Goal: Use online tool/utility: Utilize a website feature to perform a specific function

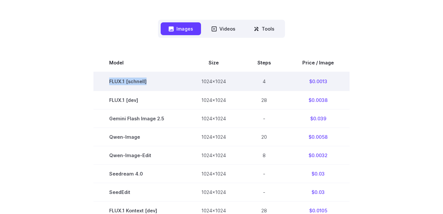
drag, startPoint x: 111, startPoint y: 81, endPoint x: 153, endPoint y: 84, distance: 41.7
click at [154, 83] on td "FLUX.1 [schnell]" at bounding box center [140, 81] width 92 height 19
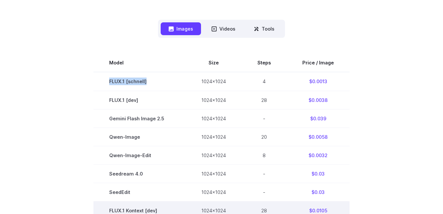
copy td "FLUX.1 [schnell]"
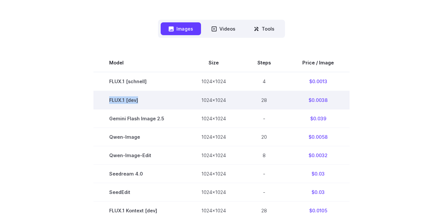
drag, startPoint x: 110, startPoint y: 101, endPoint x: 145, endPoint y: 100, distance: 35.4
click at [145, 100] on td "FLUX.1 [dev]" at bounding box center [140, 100] width 92 height 18
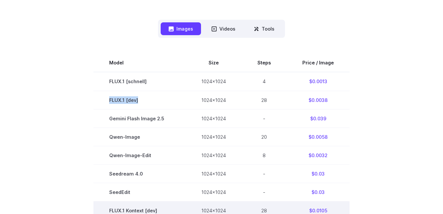
copy td "FLUX.1 [dev]"
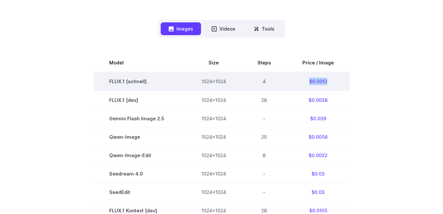
drag, startPoint x: 329, startPoint y: 81, endPoint x: 302, endPoint y: 80, distance: 26.9
click at [302, 80] on td "$0.0013" at bounding box center [318, 81] width 63 height 19
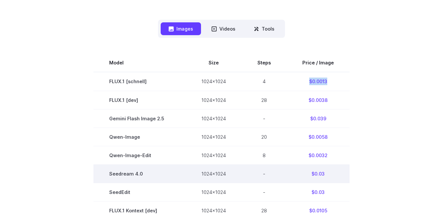
copy td "$0.0013"
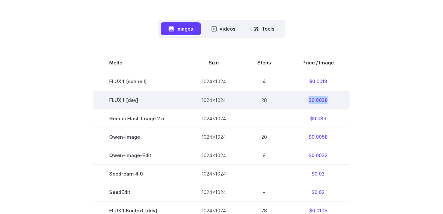
drag, startPoint x: 331, startPoint y: 100, endPoint x: 302, endPoint y: 99, distance: 28.9
click at [302, 99] on td "$0.0038" at bounding box center [318, 100] width 63 height 18
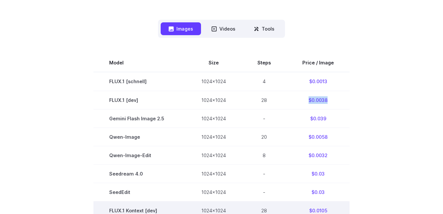
copy td "$0.0038"
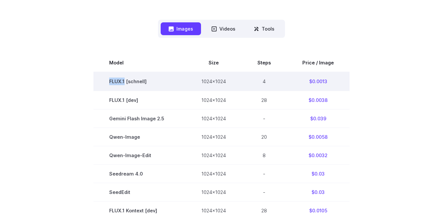
drag, startPoint x: 111, startPoint y: 83, endPoint x: 127, endPoint y: 83, distance: 15.7
click at [127, 83] on td "FLUX.1 [schnell]" at bounding box center [140, 81] width 92 height 19
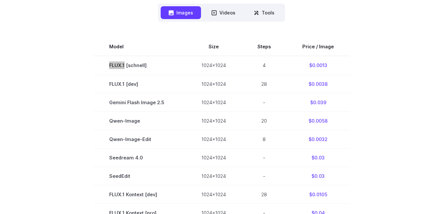
scroll to position [164, 0]
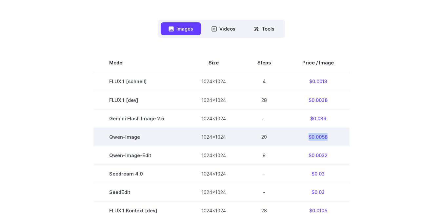
drag, startPoint x: 328, startPoint y: 136, endPoint x: 308, endPoint y: 137, distance: 20.7
click at [308, 137] on td "$0.0058" at bounding box center [318, 136] width 63 height 18
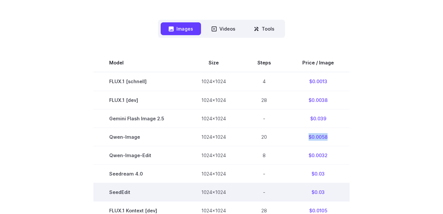
copy td "$0.0058"
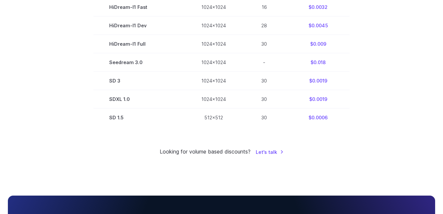
scroll to position [492, 0]
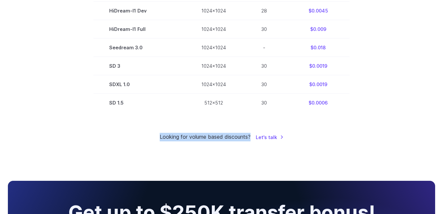
drag, startPoint x: 251, startPoint y: 136, endPoint x: 163, endPoint y: 139, distance: 88.7
click at [161, 140] on small "Looking for volume based discounts?" at bounding box center [205, 137] width 91 height 9
drag, startPoint x: 167, startPoint y: 137, endPoint x: 155, endPoint y: 139, distance: 12.6
click at [155, 139] on div "Looking for volume based discounts? Let's talk" at bounding box center [222, 137] width 428 height 9
drag, startPoint x: 160, startPoint y: 136, endPoint x: 247, endPoint y: 136, distance: 87.3
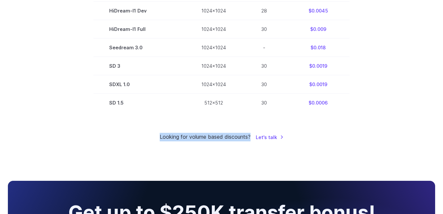
click at [251, 136] on div "Looking for volume based discounts? Let's talk" at bounding box center [222, 137] width 428 height 9
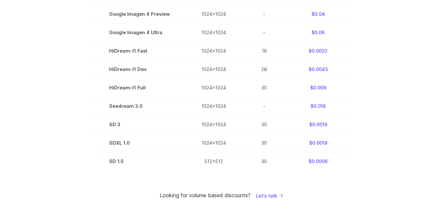
scroll to position [418, 0]
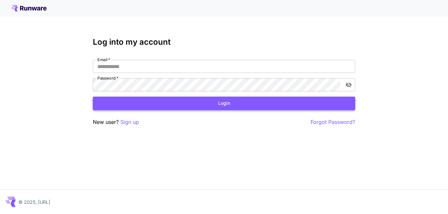
type input "**********"
click at [220, 104] on button "Login" at bounding box center [224, 102] width 262 height 13
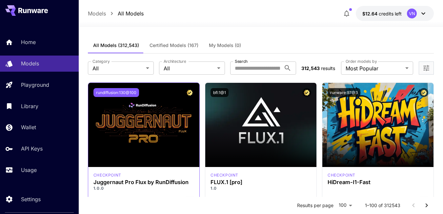
click at [117, 90] on button "rundiffusion:130@100" at bounding box center [117, 92] width 46 height 9
click at [115, 91] on button "rundiffusion:130@100" at bounding box center [117, 92] width 46 height 9
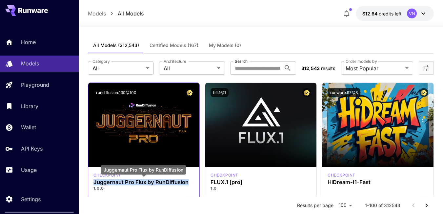
drag, startPoint x: 94, startPoint y: 182, endPoint x: 189, endPoint y: 182, distance: 94.2
click at [189, 182] on h3 "Juggernaut Pro Flux by RunDiffusion" at bounding box center [144, 182] width 101 height 6
copy h3 "Juggernaut Pro Flux by RunDiffusion"
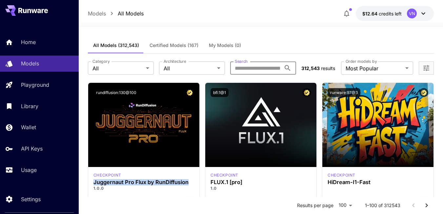
click at [254, 68] on input "Search" at bounding box center [255, 67] width 51 height 13
paste input "**********"
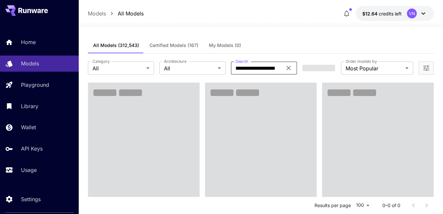
scroll to position [0, 1]
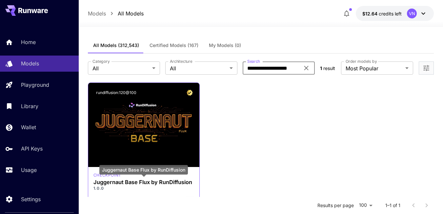
type input "**********"
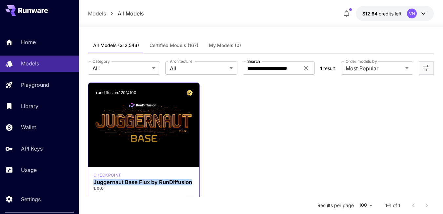
drag, startPoint x: 94, startPoint y: 182, endPoint x: 194, endPoint y: 182, distance: 99.4
click at [194, 182] on div "checkpoint Juggernaut Base Flux by RunDiffusion 1.0.0 juggernaut flux rundiffus…" at bounding box center [143, 188] width 111 height 43
copy h3 "Juggernaut Base Flux by RunDiffusion"
click at [307, 67] on icon at bounding box center [306, 68] width 4 height 4
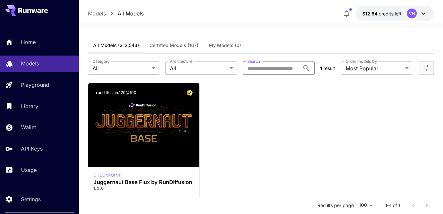
click at [281, 69] on input "Search" at bounding box center [271, 67] width 57 height 13
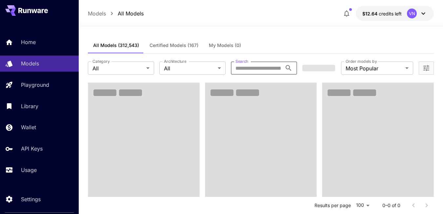
paste input "**********"
type input "**********"
click at [293, 43] on div "All Models (312,543) Certified Models (167) My Models (0)" at bounding box center [261, 45] width 346 height 16
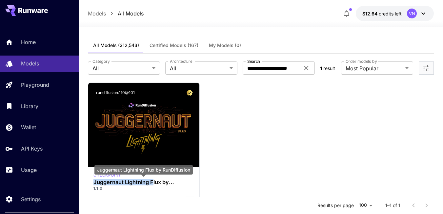
drag, startPoint x: 94, startPoint y: 182, endPoint x: 127, endPoint y: 176, distance: 32.8
click at [152, 184] on h3 "Juggernaut Lightning Flux by RunDiffusion" at bounding box center [144, 182] width 101 height 6
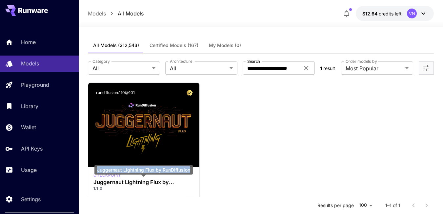
drag, startPoint x: 98, startPoint y: 162, endPoint x: 130, endPoint y: 172, distance: 33.5
click at [130, 172] on div "Juggernaut Lightning Flux by RunDiffusion" at bounding box center [143, 170] width 98 height 10
copy div "Juggernaut Lightning Flux by RunDiffusion"
click at [305, 67] on icon at bounding box center [307, 68] width 8 height 8
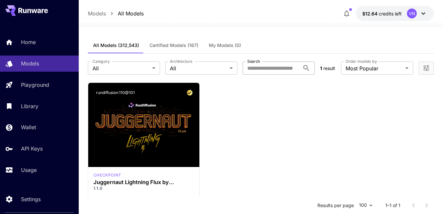
click at [264, 69] on input "Search" at bounding box center [271, 67] width 57 height 13
paste input "******"
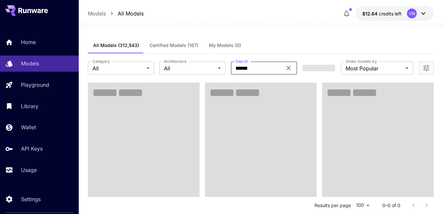
type input "******"
click at [272, 43] on div "All Models (312,543) Certified Models (167) My Models (0)" at bounding box center [261, 45] width 346 height 16
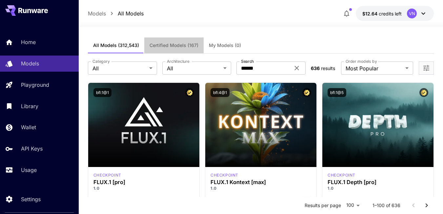
click at [176, 45] on span "Certified Models (167)" at bounding box center [174, 45] width 49 height 6
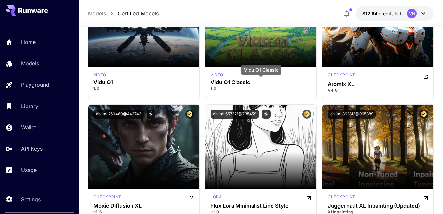
scroll to position [3872, 0]
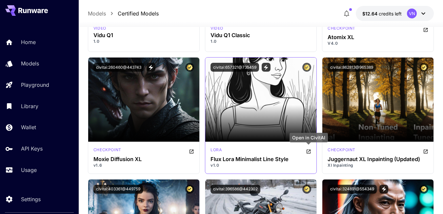
click at [308, 150] on icon "Open in CivitAI" at bounding box center [309, 151] width 4 height 4
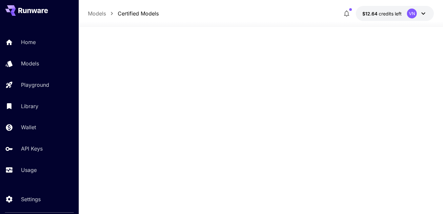
scroll to position [0, 0]
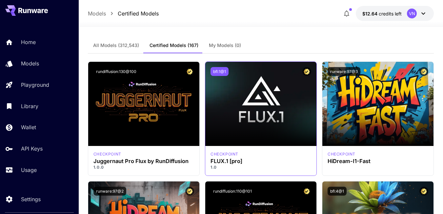
click at [217, 72] on button "bfl:1@1" at bounding box center [220, 71] width 18 height 9
drag, startPoint x: 247, startPoint y: 161, endPoint x: 211, endPoint y: 162, distance: 36.1
click at [211, 162] on h3 "FLUX.1 [pro]" at bounding box center [261, 161] width 101 height 6
copy h3 "FLUX.1 [pro]"
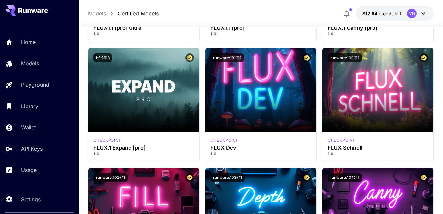
scroll to position [492, 0]
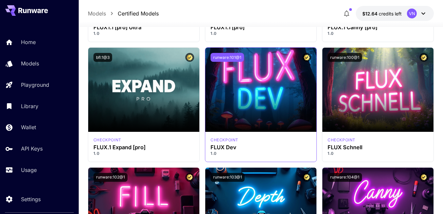
click at [227, 56] on button "runware:101@1" at bounding box center [227, 57] width 33 height 9
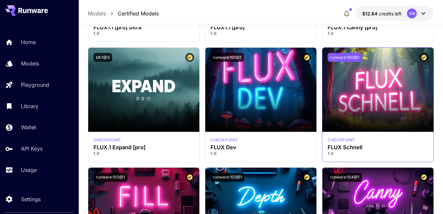
click at [347, 57] on button "runware:100@1" at bounding box center [345, 57] width 34 height 9
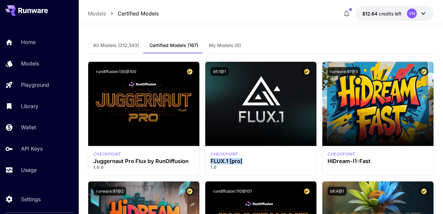
click at [122, 44] on span "All Models (312,543)" at bounding box center [116, 45] width 46 height 6
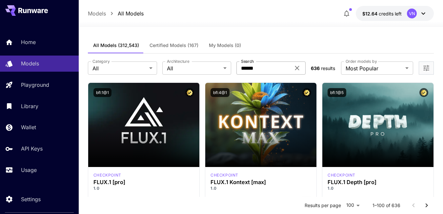
click at [297, 68] on icon at bounding box center [297, 68] width 8 height 8
click at [256, 68] on input "Search" at bounding box center [264, 67] width 54 height 13
paste input "*******"
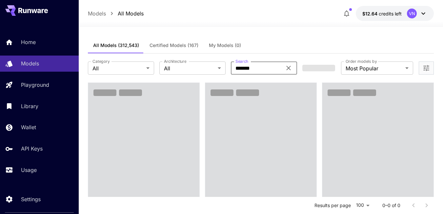
type input "*******"
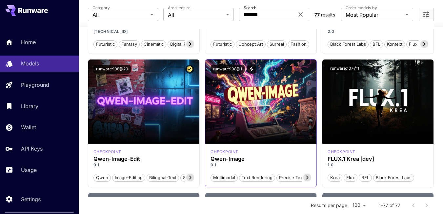
scroll to position [3478, 0]
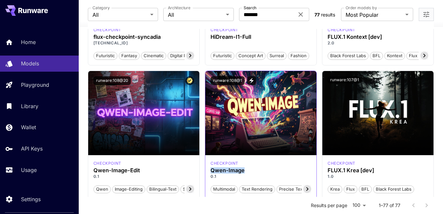
drag, startPoint x: 247, startPoint y: 169, endPoint x: 210, endPoint y: 171, distance: 37.4
click at [210, 171] on div "checkpoint Qwen-Image 0.1 Multimodal Text rendering Precise text Editing Open-s…" at bounding box center [260, 176] width 111 height 43
copy h3 "Qwen-Image"
click at [225, 81] on button "runware:108@1" at bounding box center [228, 80] width 34 height 9
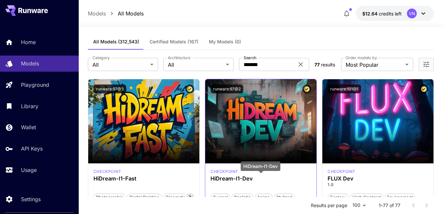
scroll to position [0, 0]
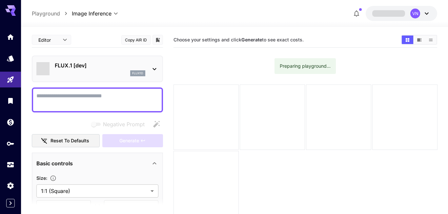
type input "**********"
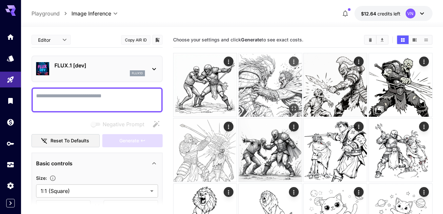
click at [285, 75] on img at bounding box center [270, 84] width 63 height 63
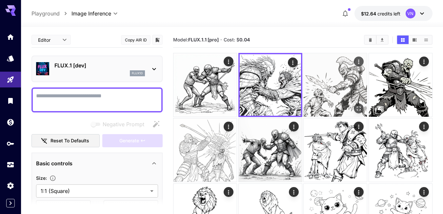
click at [323, 90] on img at bounding box center [335, 84] width 63 height 63
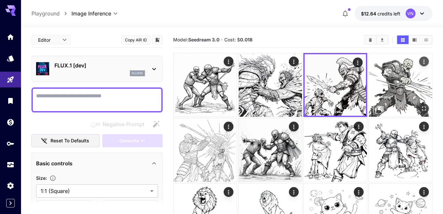
click at [386, 88] on img at bounding box center [400, 84] width 63 height 63
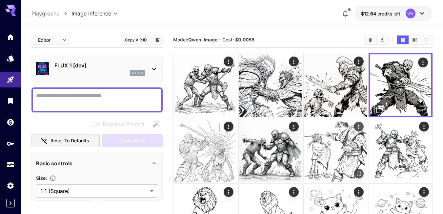
click at [320, 147] on img at bounding box center [335, 149] width 63 height 63
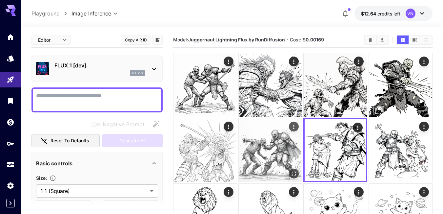
click at [284, 146] on img at bounding box center [270, 149] width 63 height 63
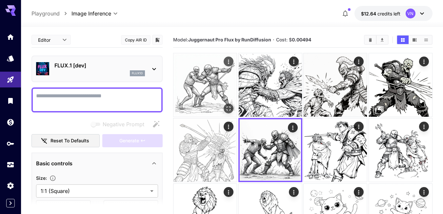
click at [204, 85] on img at bounding box center [205, 84] width 63 height 63
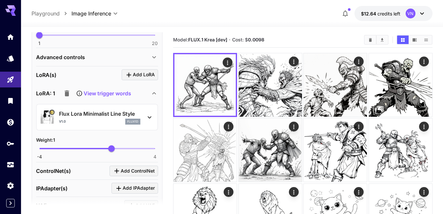
scroll to position [230, 0]
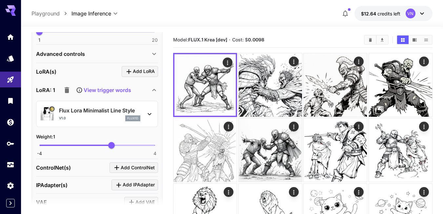
click at [150, 115] on icon at bounding box center [150, 114] width 8 height 8
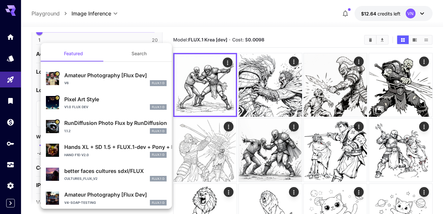
click at [190, 21] on div at bounding box center [224, 107] width 448 height 214
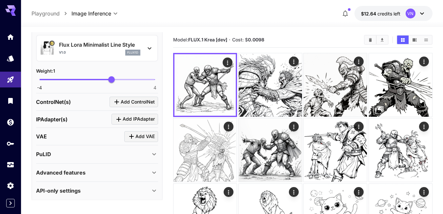
scroll to position [298, 0]
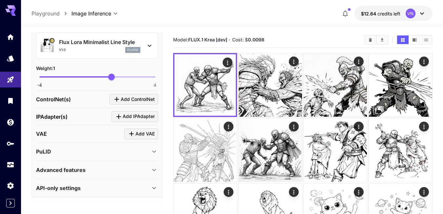
click at [85, 186] on div "API-only settings" at bounding box center [93, 188] width 114 height 8
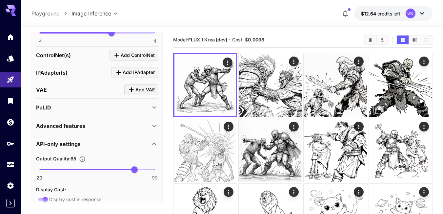
scroll to position [309, 0]
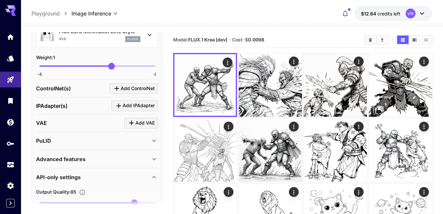
click at [94, 158] on div "Advanced features" at bounding box center [93, 159] width 114 height 8
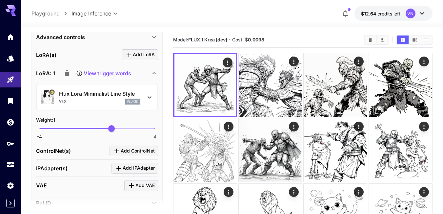
scroll to position [232, 0]
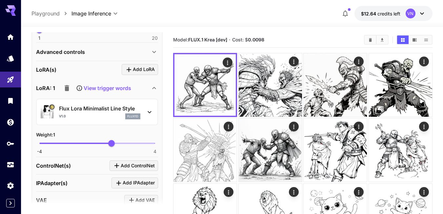
click at [69, 110] on p "Flux Lora Minimalist Line Style" at bounding box center [99, 108] width 81 height 8
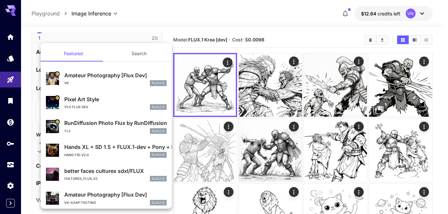
click at [213, 16] on div at bounding box center [224, 107] width 448 height 214
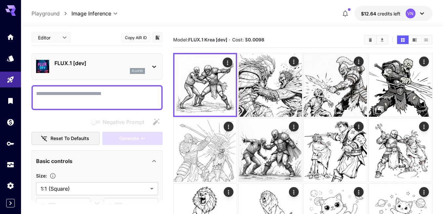
scroll to position [2, 0]
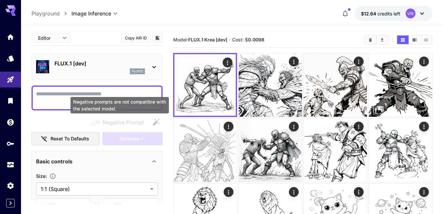
click at [95, 121] on span "Negative prompts are not compatible with the selected model." at bounding box center [96, 121] width 9 height 3
click at [127, 120] on span "Negative Prompt" at bounding box center [124, 122] width 42 height 8
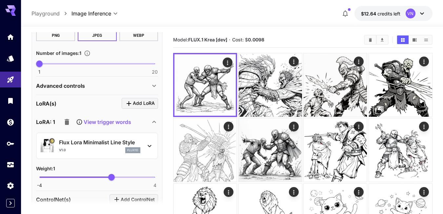
scroll to position [199, 0]
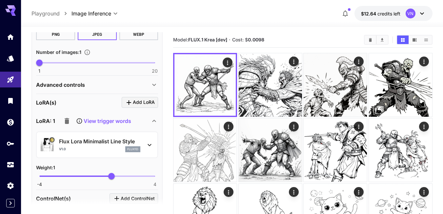
click at [79, 120] on icon at bounding box center [80, 121] width 6 height 6
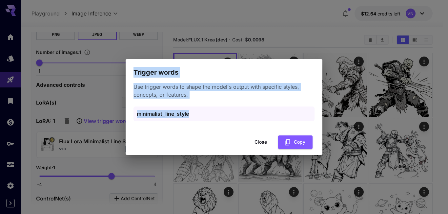
drag, startPoint x: 195, startPoint y: 114, endPoint x: 130, endPoint y: 73, distance: 76.9
click at [130, 73] on div "Trigger words Use trigger words to shape the model's output with specific style…" at bounding box center [224, 106] width 197 height 95
click at [264, 142] on button "Close" at bounding box center [261, 141] width 30 height 13
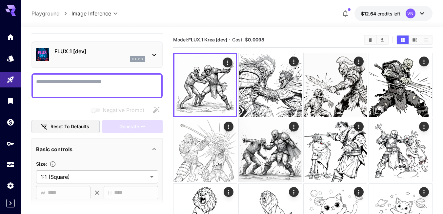
scroll to position [0, 0]
